Goal: Information Seeking & Learning: Learn about a topic

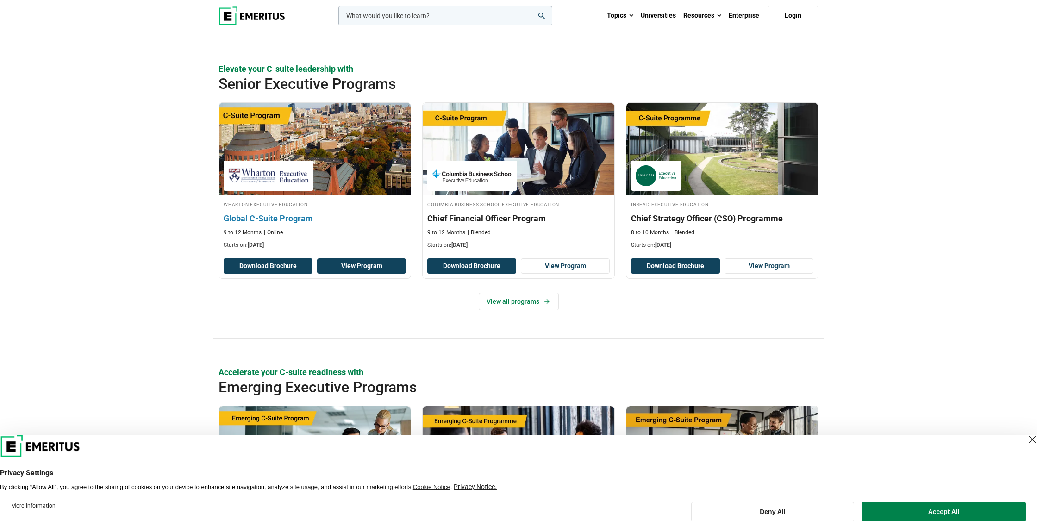
scroll to position [317, 0]
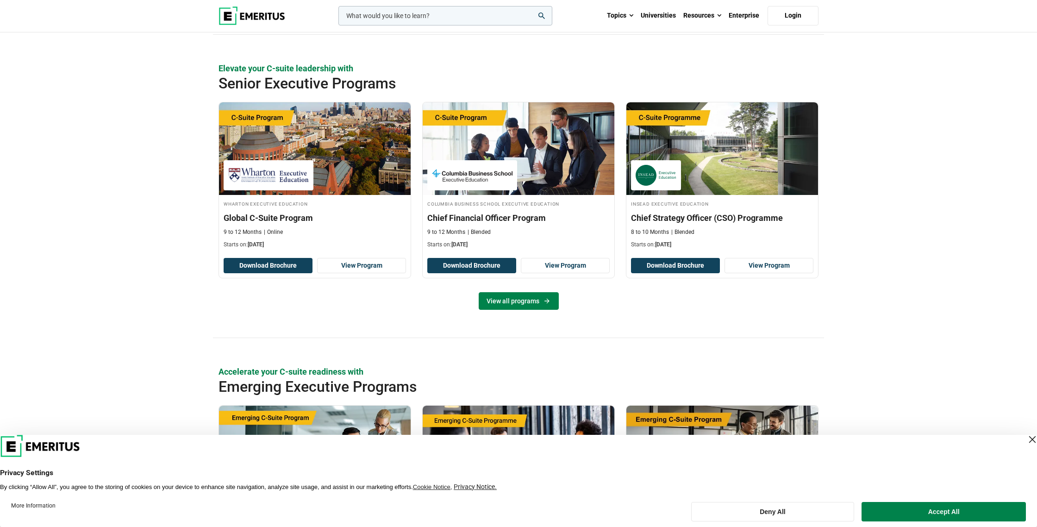
click at [521, 306] on link "View all programs" at bounding box center [519, 301] width 80 height 18
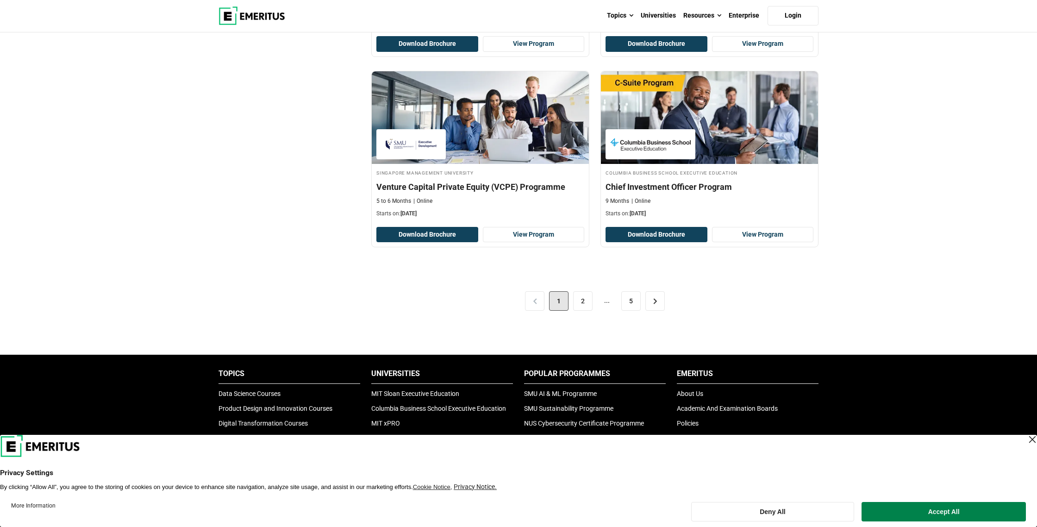
scroll to position [1855, 0]
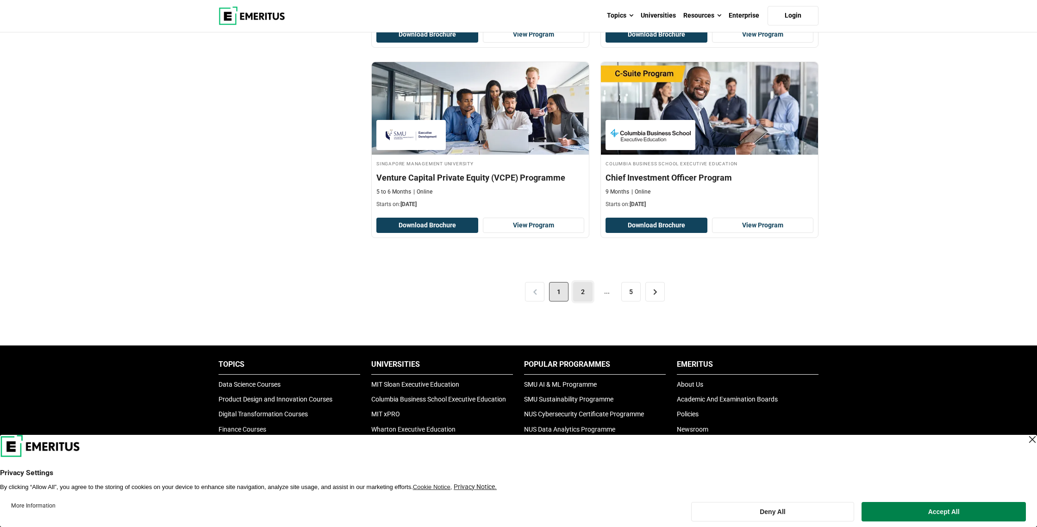
click at [577, 292] on link "2" at bounding box center [582, 291] width 19 height 19
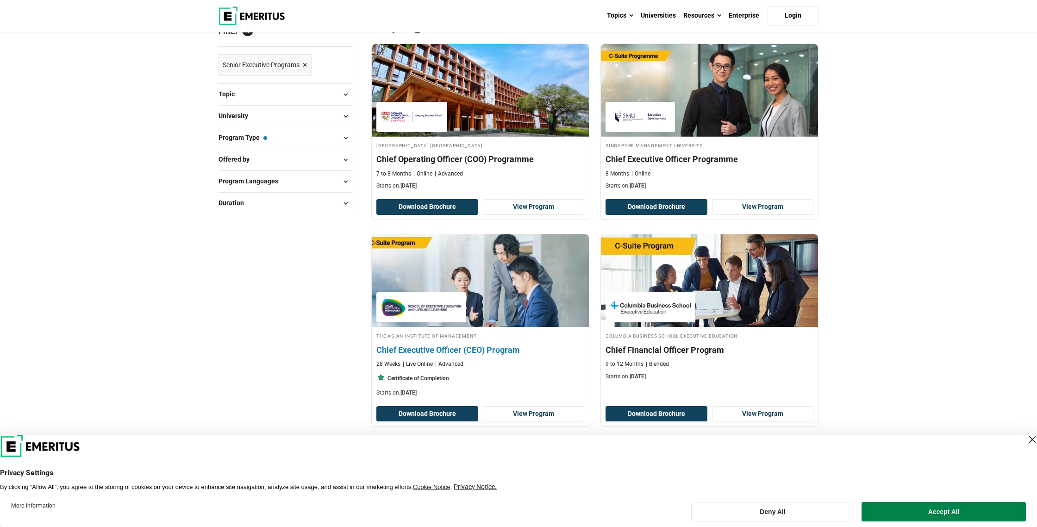
scroll to position [37, 0]
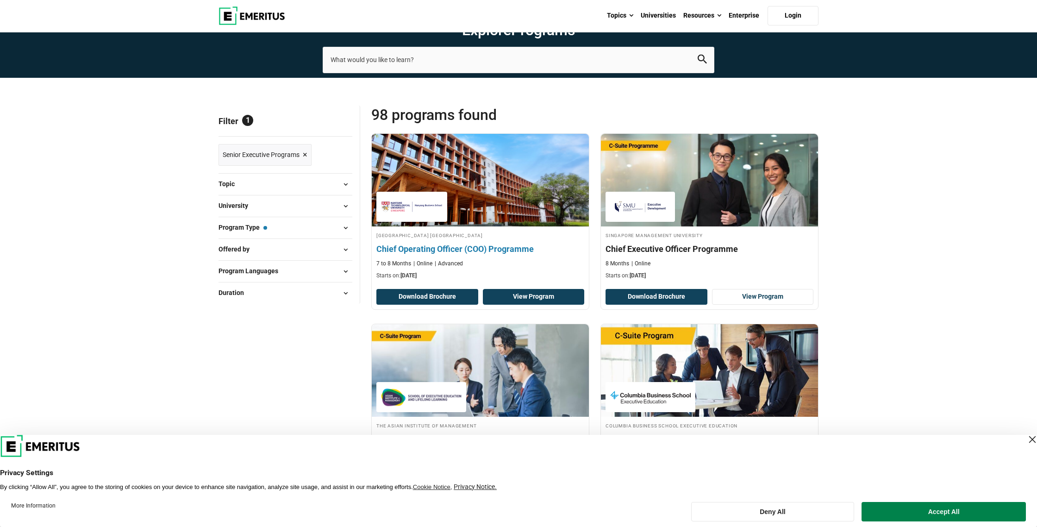
click at [521, 298] on link "View Program" at bounding box center [534, 297] width 102 height 16
